Goal: Submit feedback/report problem

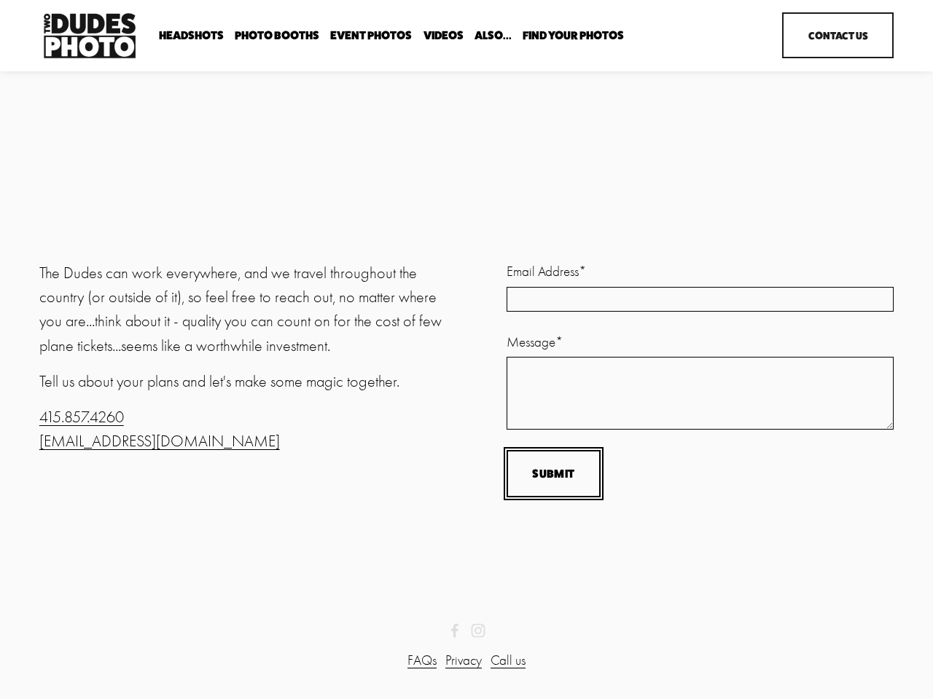
click at [553, 474] on input "Submit" at bounding box center [553, 473] width 94 height 47
type input "Submitting…"
